Goal: Task Accomplishment & Management: Use online tool/utility

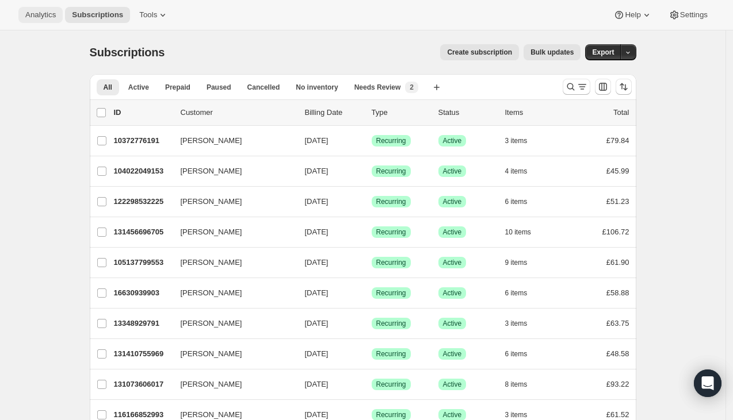
click at [56, 16] on span "Analytics" at bounding box center [40, 14] width 30 height 9
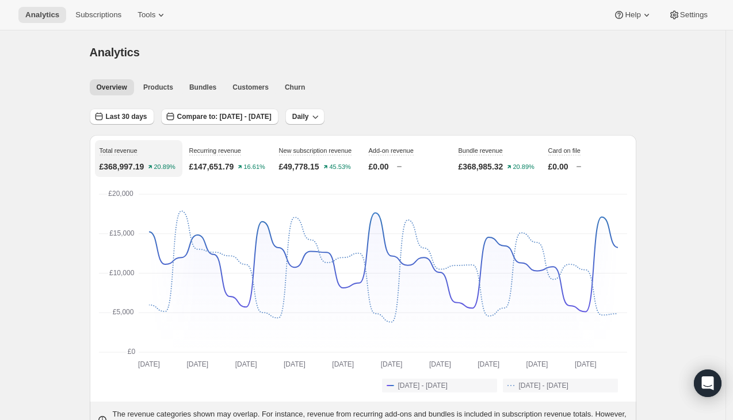
click at [123, 108] on div "Last 30 days Compare to: [DATE] - [DATE] Daily" at bounding box center [363, 113] width 546 height 26
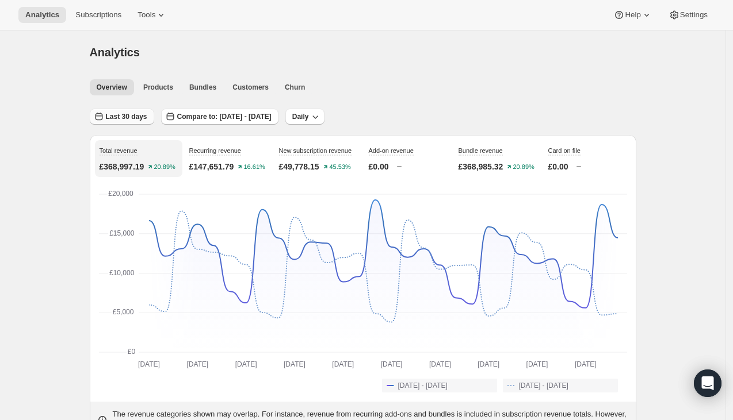
click at [127, 112] on button "Last 30 days" at bounding box center [122, 117] width 64 height 16
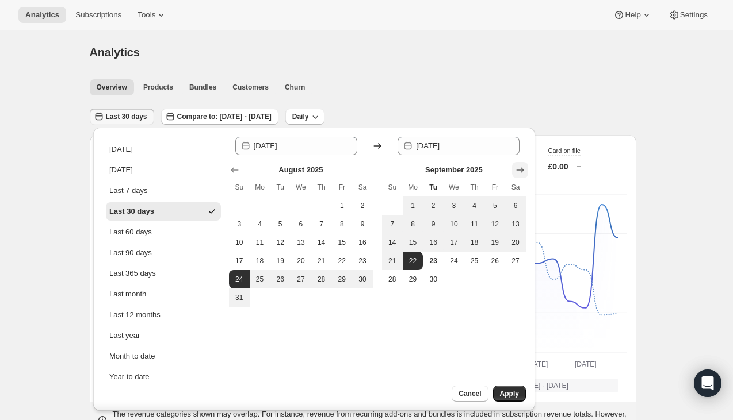
click at [523, 173] on icon "Show next month, October 2025" at bounding box center [520, 170] width 12 height 12
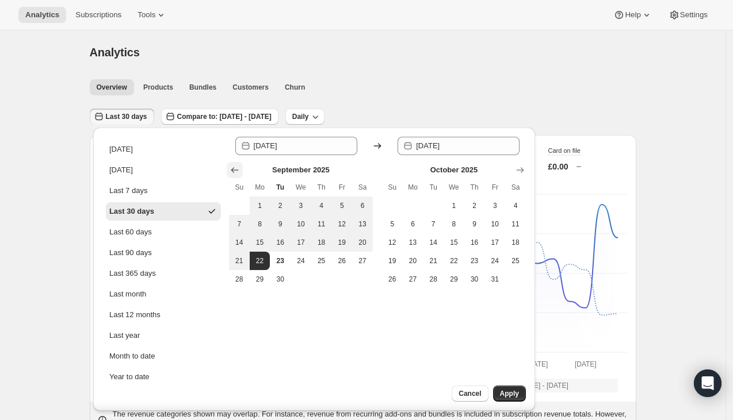
click at [238, 172] on icon "Show previous month, August 2025" at bounding box center [235, 170] width 12 height 12
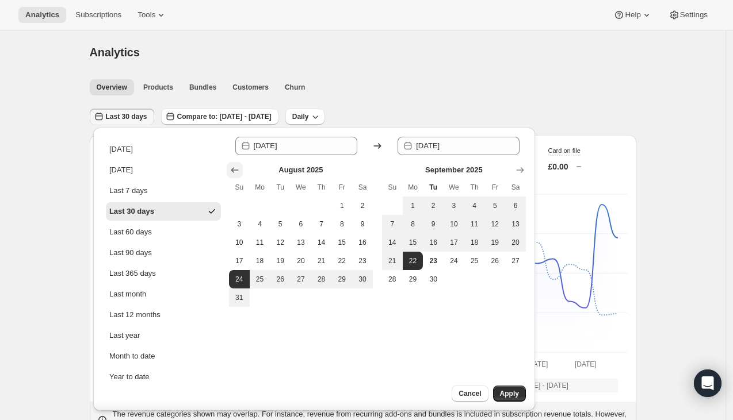
click at [238, 172] on icon "Show previous month, July 2025" at bounding box center [235, 170] width 12 height 12
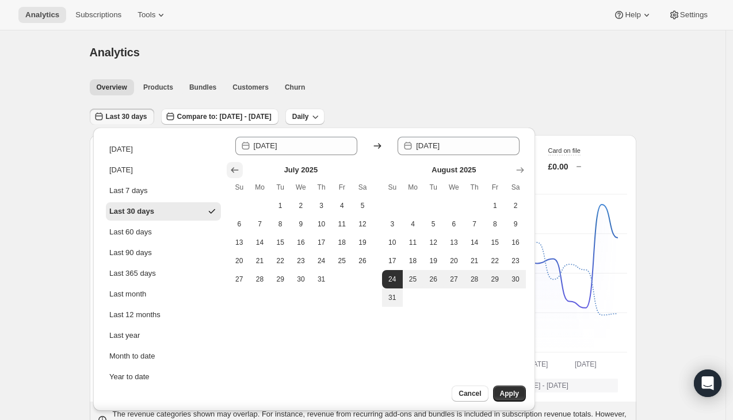
click at [238, 172] on icon "Show previous month, June 2025" at bounding box center [235, 170] width 12 height 12
drag, startPoint x: 511, startPoint y: 170, endPoint x: 521, endPoint y: 170, distance: 9.8
click at [512, 170] on div at bounding box center [377, 170] width 297 height 12
click at [521, 170] on icon "Show next month, August 2025" at bounding box center [519, 170] width 7 height 6
click at [234, 279] on span "27" at bounding box center [240, 279] width 12 height 9
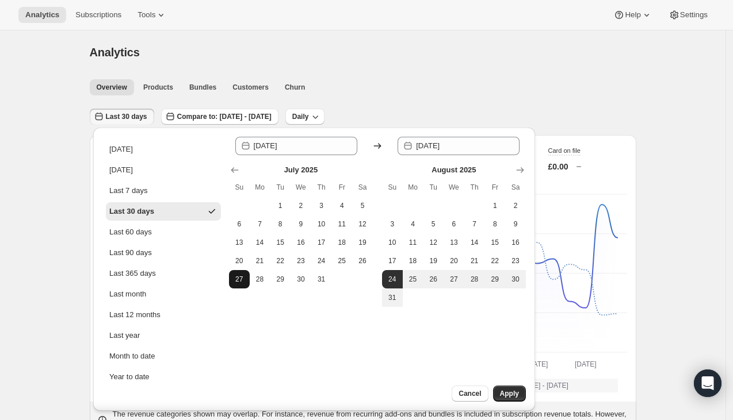
type input "[DATE]"
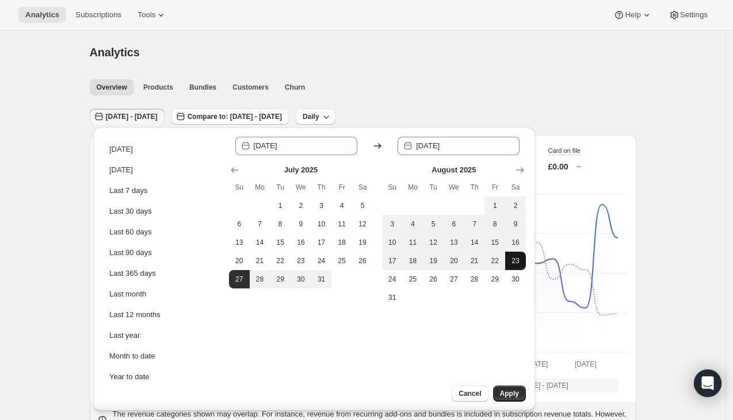
click at [521, 258] on button "23" at bounding box center [515, 261] width 21 height 18
type input "[DATE]"
click at [504, 398] on span "Apply" at bounding box center [509, 393] width 19 height 9
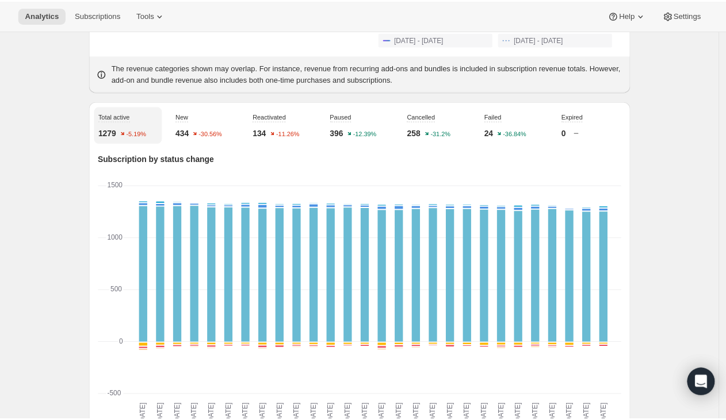
scroll to position [415, 0]
